Goal: Transaction & Acquisition: Purchase product/service

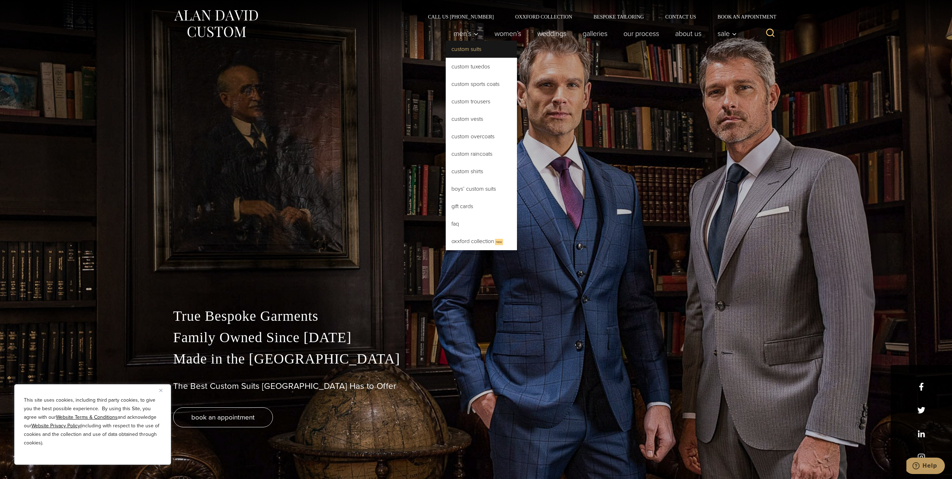
click at [464, 53] on link "Custom Suits" at bounding box center [481, 49] width 71 height 17
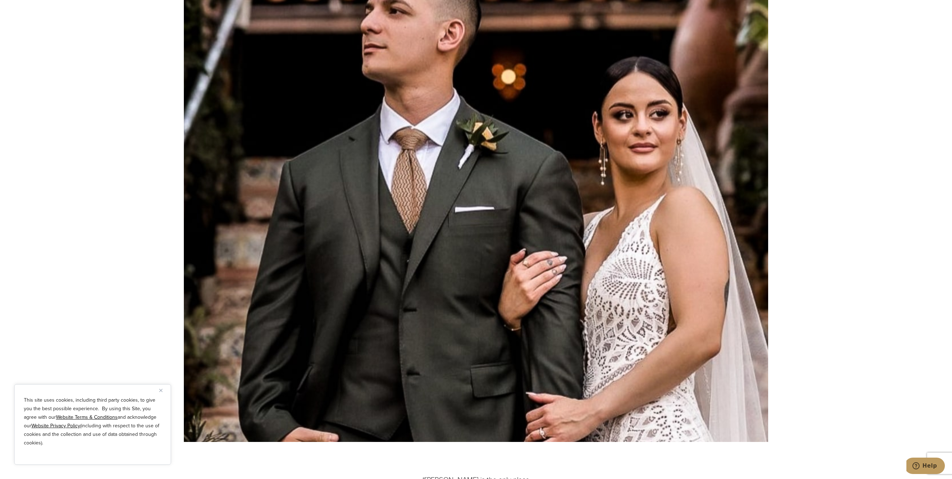
scroll to position [4219, 0]
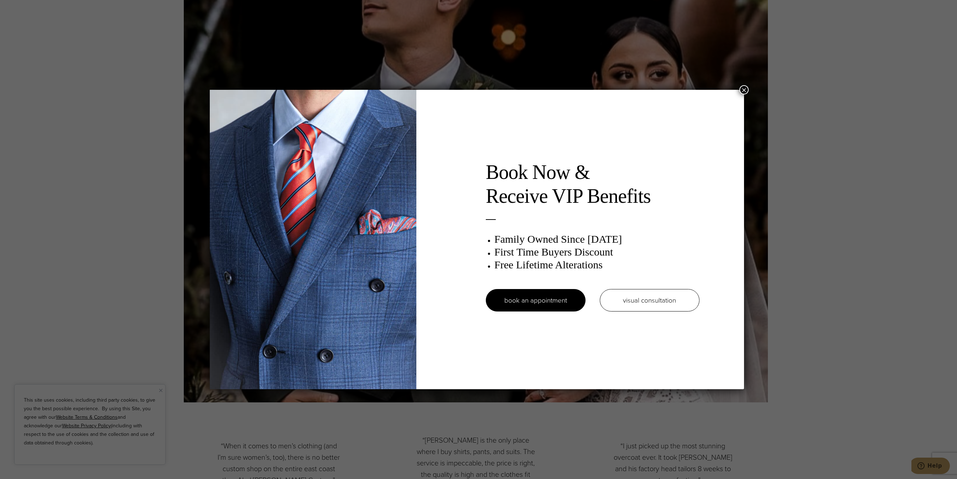
click at [747, 88] on button "×" at bounding box center [743, 89] width 9 height 9
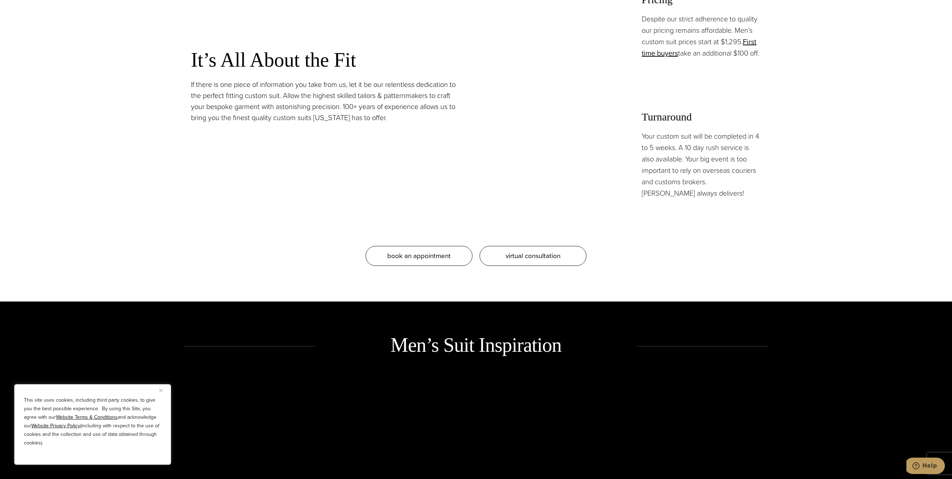
scroll to position [0, 0]
